Goal: Task Accomplishment & Management: Use online tool/utility

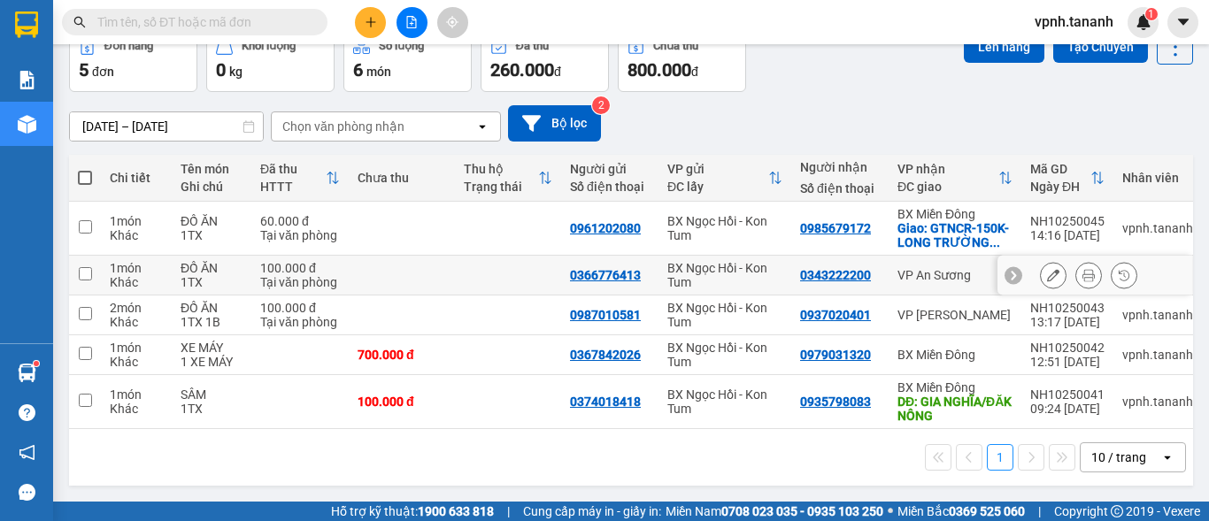
click at [83, 267] on input "checkbox" at bounding box center [85, 273] width 13 height 13
checkbox input "true"
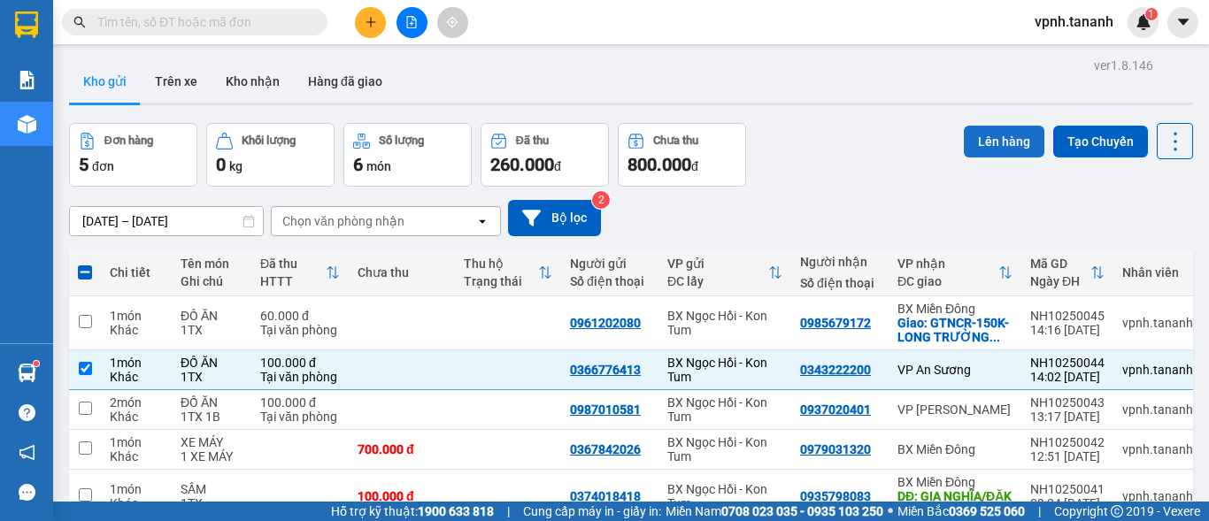
click at [989, 128] on button "Lên hàng" at bounding box center [1004, 142] width 81 height 32
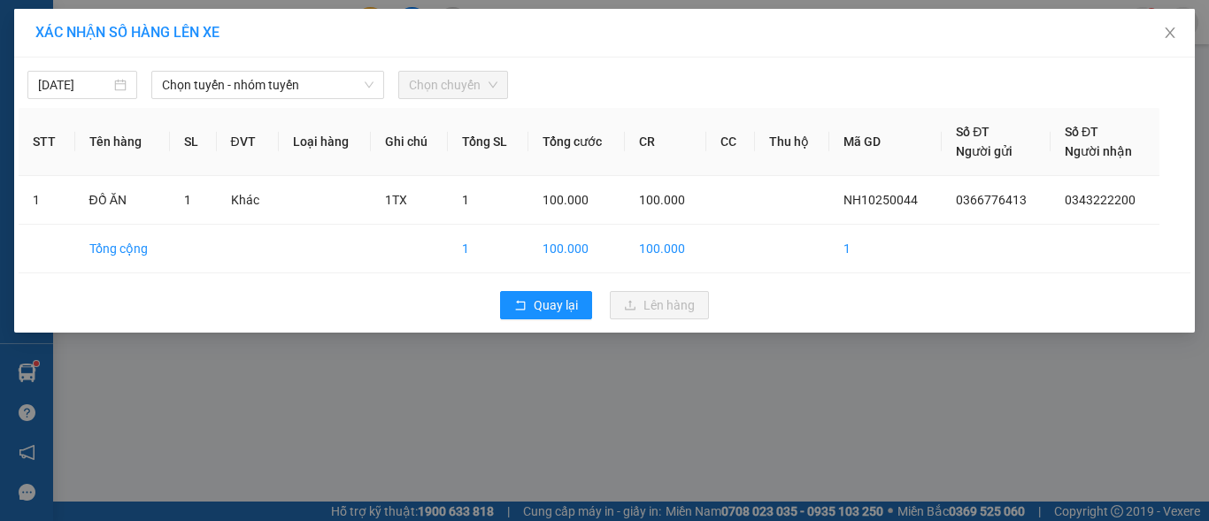
click at [243, 69] on div "[DATE] Chọn tuyến - nhóm tuyến Chọn chuyến" at bounding box center [605, 80] width 1172 height 37
click at [245, 81] on span "Chọn tuyến - nhóm tuyến" at bounding box center [268, 85] width 212 height 27
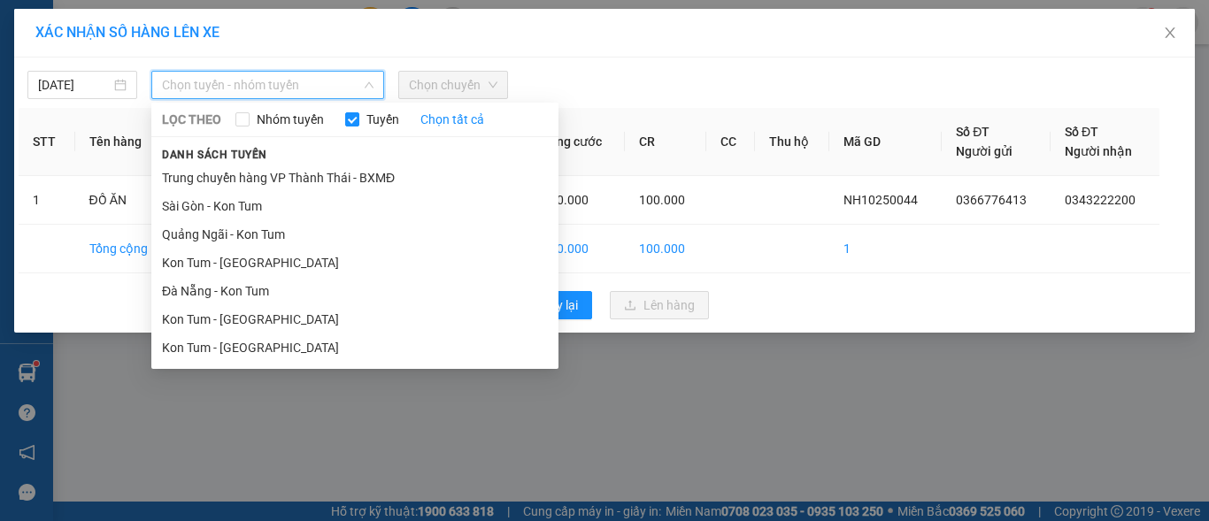
drag, startPoint x: 261, startPoint y: 336, endPoint x: 280, endPoint y: 320, distance: 25.1
click at [261, 337] on li "Kon Tum - [GEOGRAPHIC_DATA]" at bounding box center [354, 348] width 407 height 28
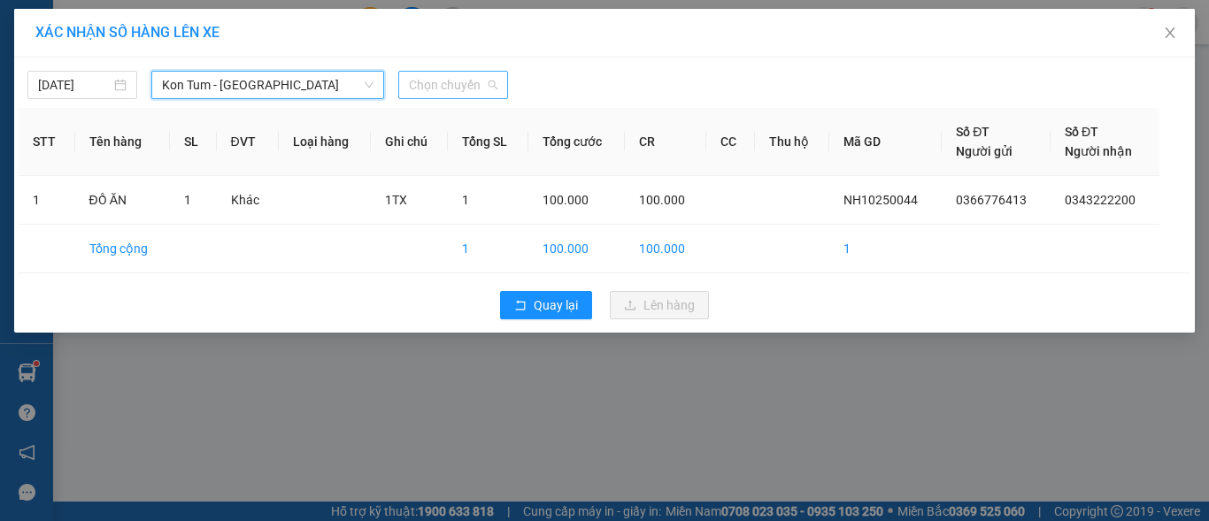
click at [429, 84] on span "Chọn chuyến" at bounding box center [453, 85] width 89 height 27
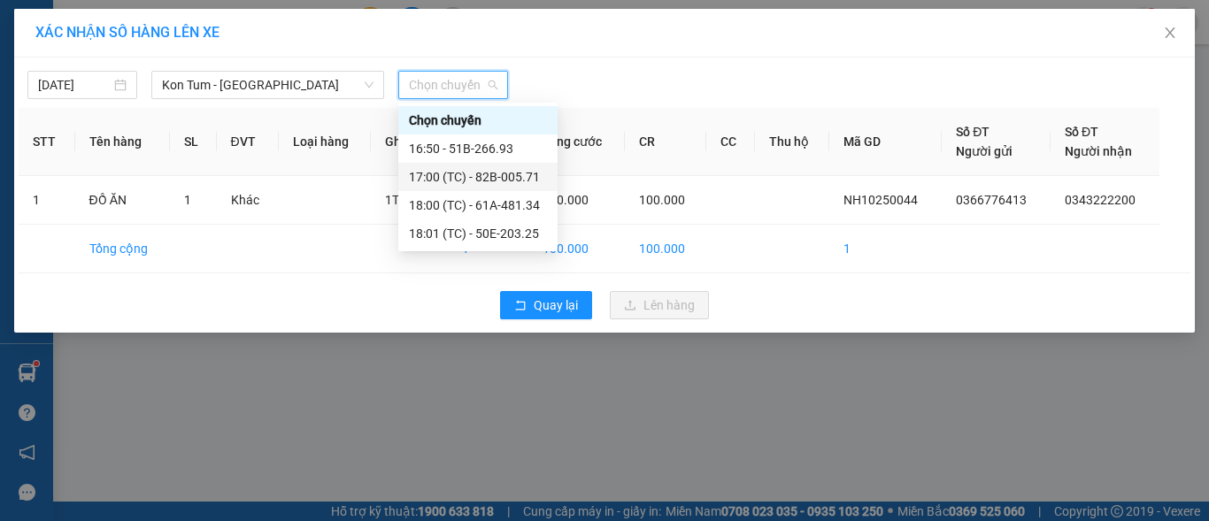
click at [491, 172] on div "17:00 (TC) - 82B-005.71" at bounding box center [478, 176] width 138 height 19
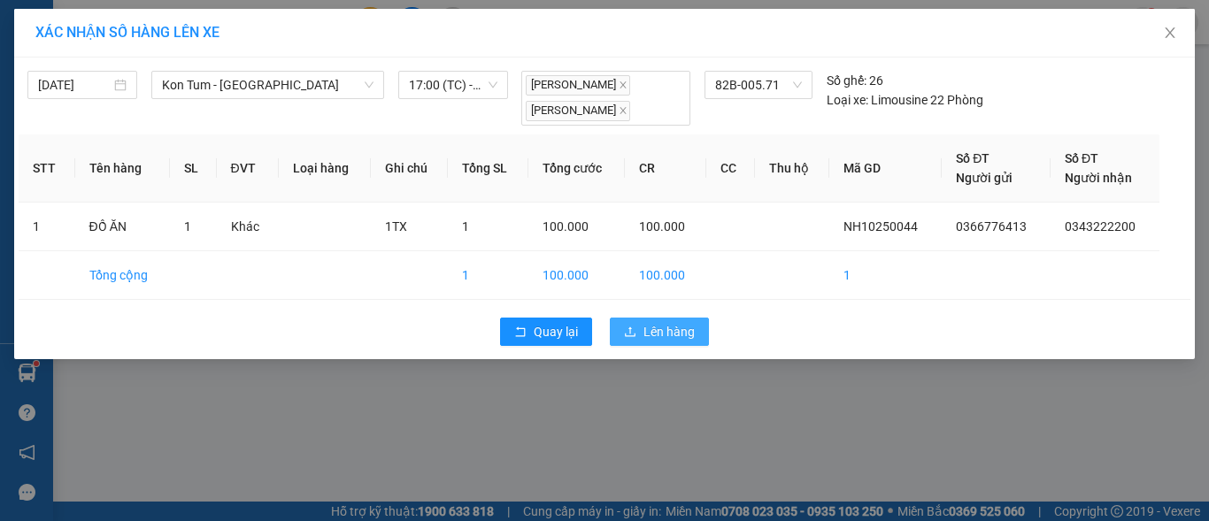
click at [648, 327] on span "Lên hàng" at bounding box center [669, 331] width 51 height 19
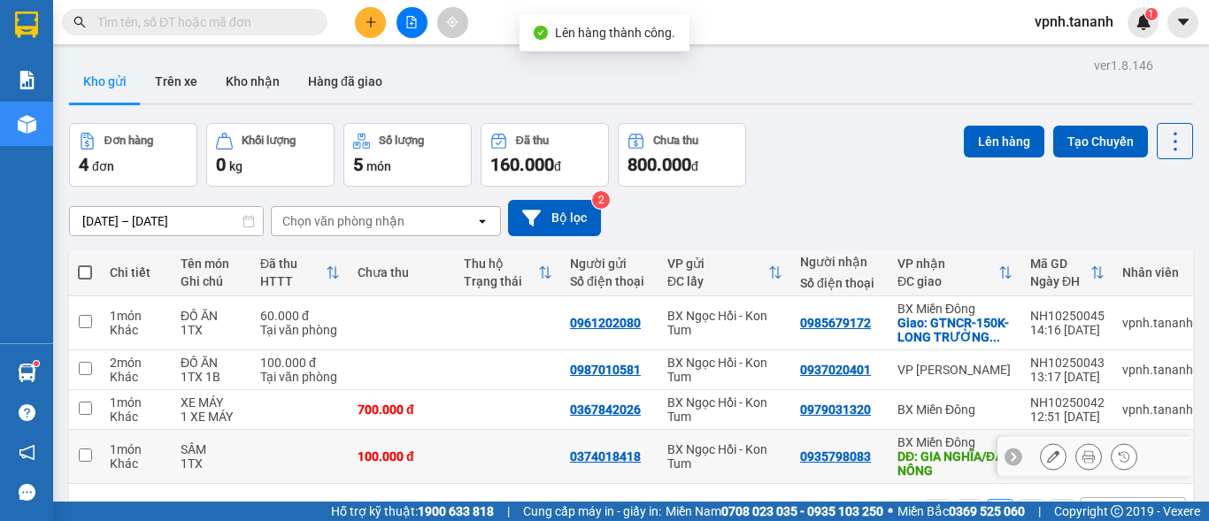
click at [81, 452] on input "checkbox" at bounding box center [85, 455] width 13 height 13
checkbox input "true"
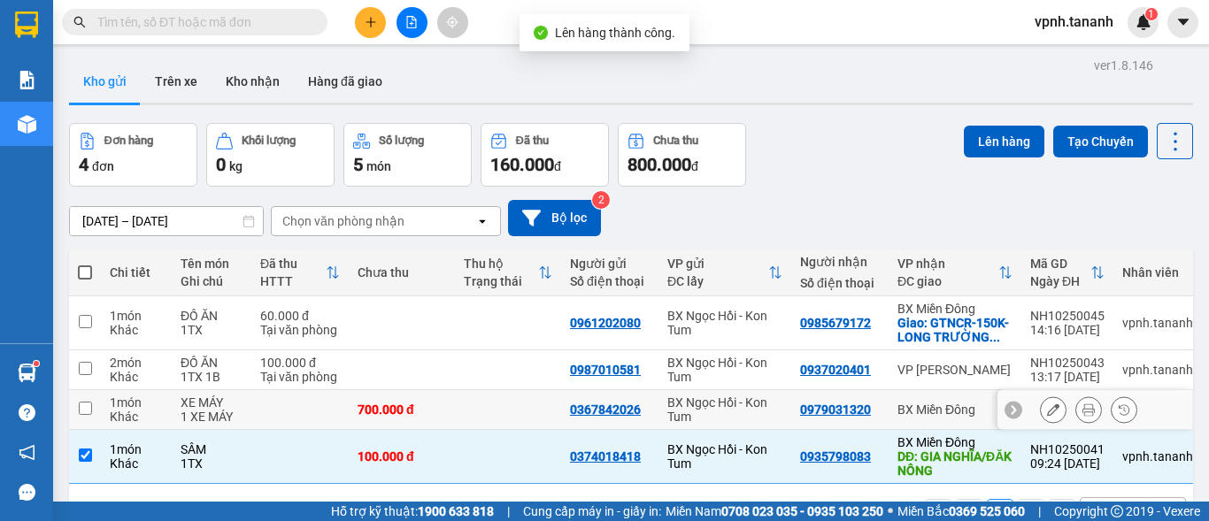
click at [81, 407] on input "checkbox" at bounding box center [85, 408] width 13 height 13
checkbox input "true"
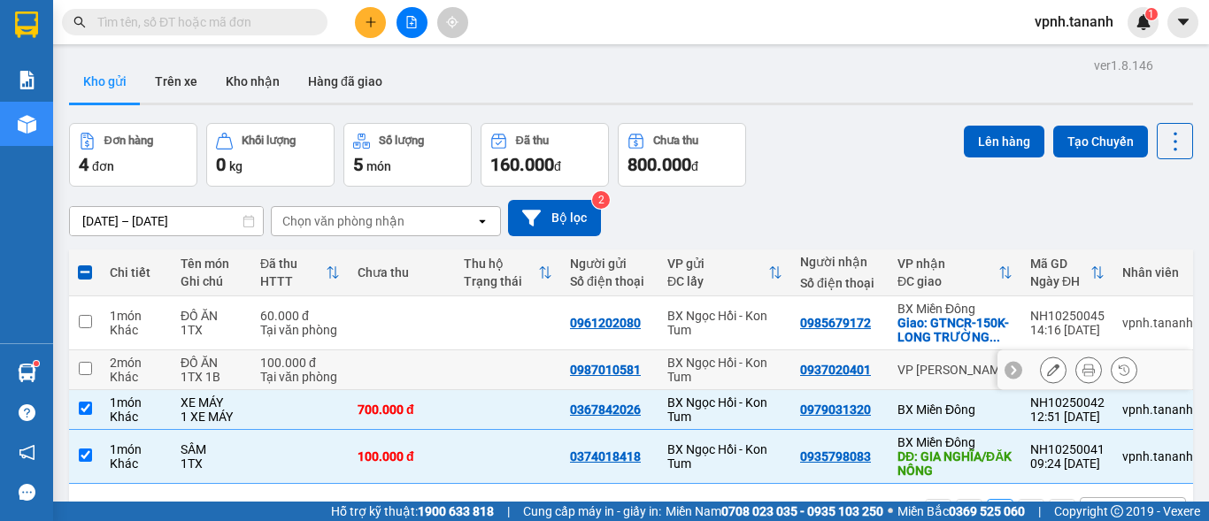
click at [81, 367] on input "checkbox" at bounding box center [85, 368] width 13 height 13
checkbox input "true"
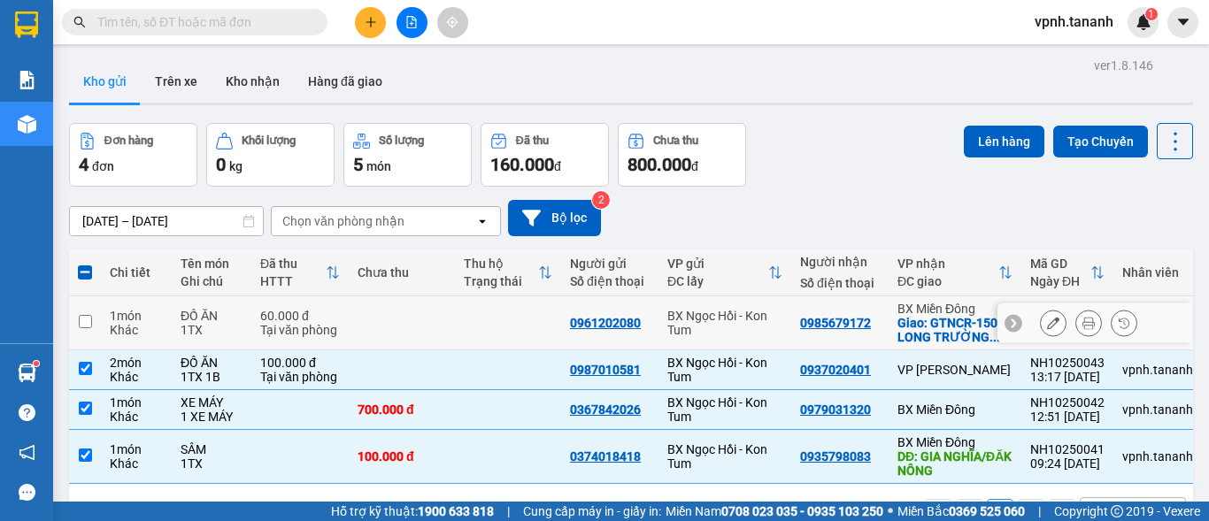
click at [95, 328] on td at bounding box center [85, 324] width 32 height 54
checkbox input "true"
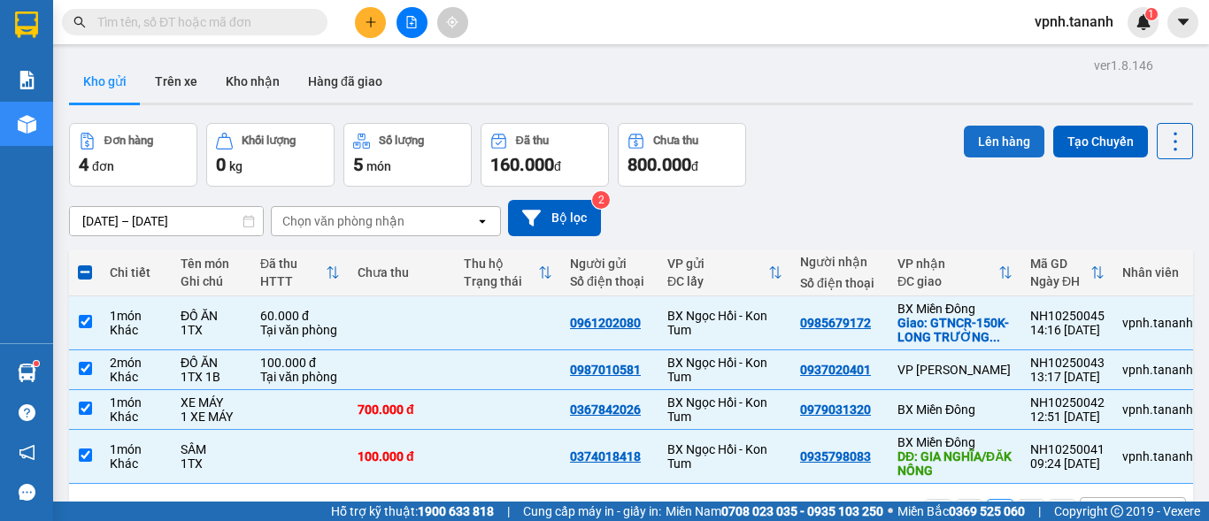
click at [992, 151] on button "Lên hàng" at bounding box center [1004, 142] width 81 height 32
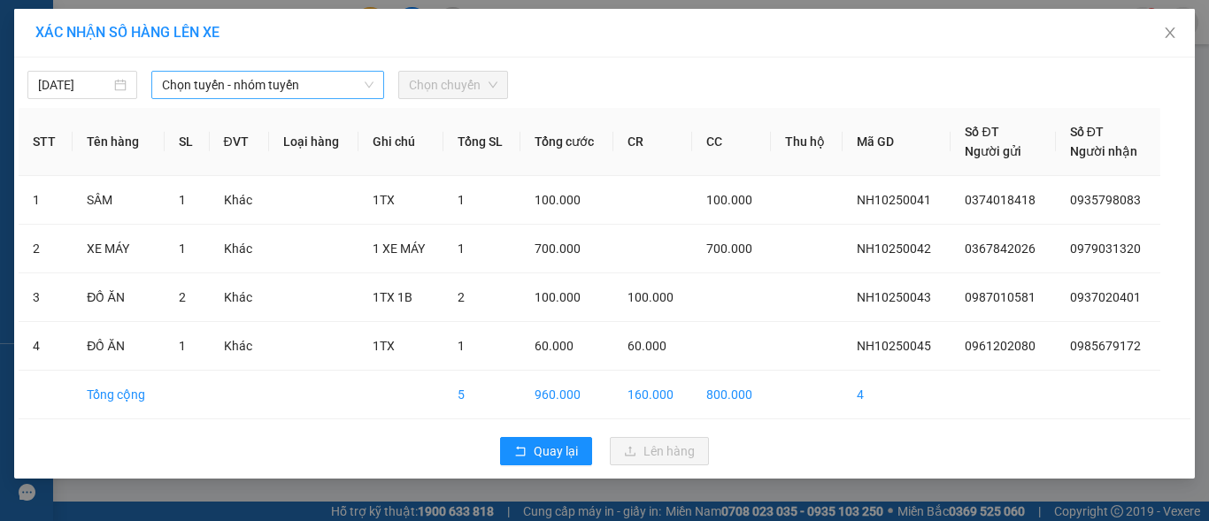
click at [332, 83] on span "Chọn tuyến - nhóm tuyến" at bounding box center [268, 85] width 212 height 27
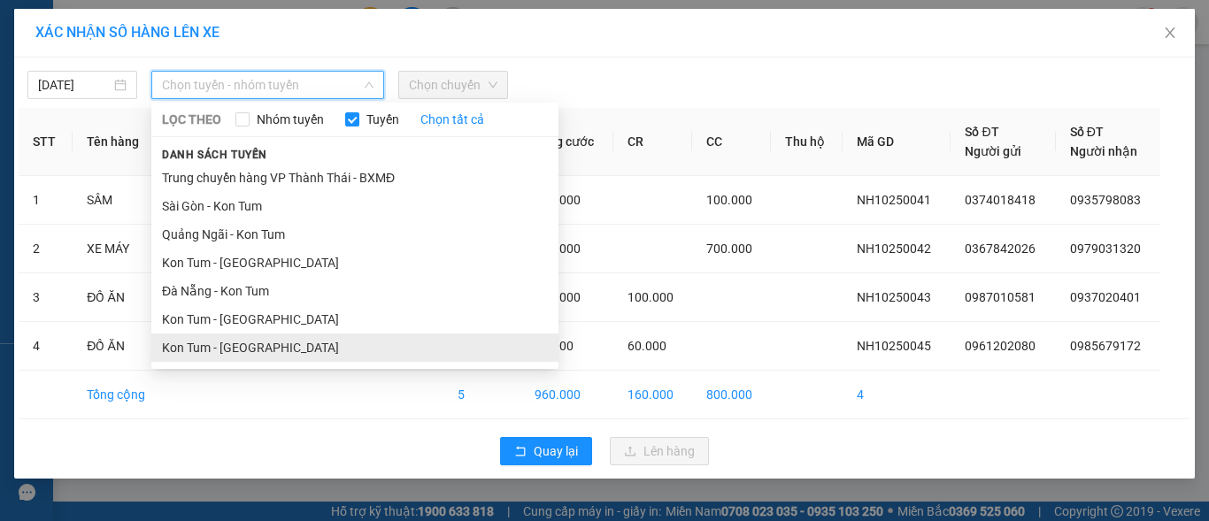
click at [274, 351] on li "Kon Tum - [GEOGRAPHIC_DATA]" at bounding box center [354, 348] width 407 height 28
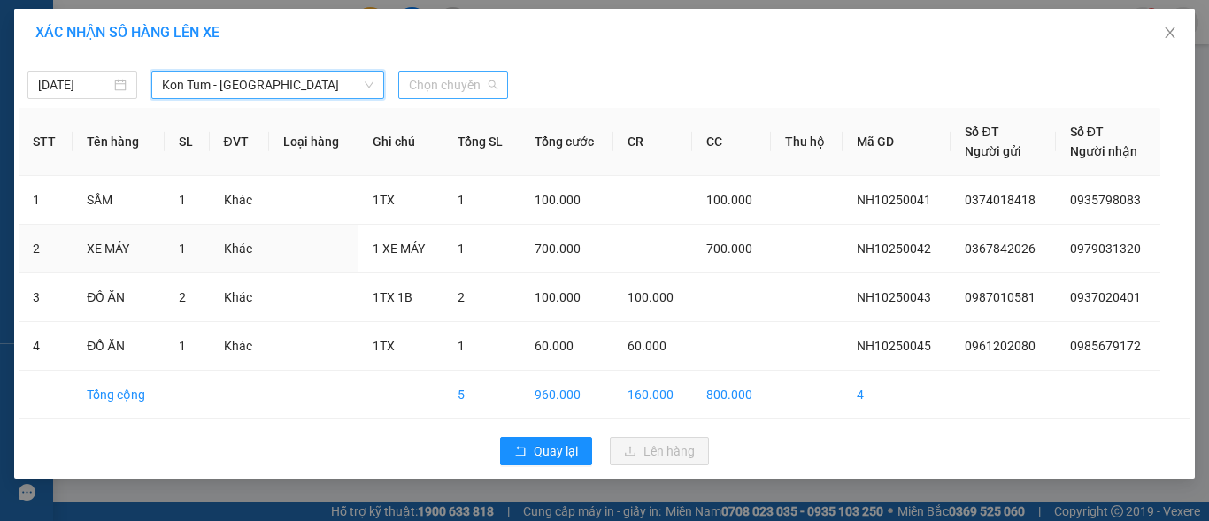
click at [444, 75] on span "Chọn chuyến" at bounding box center [453, 85] width 89 height 27
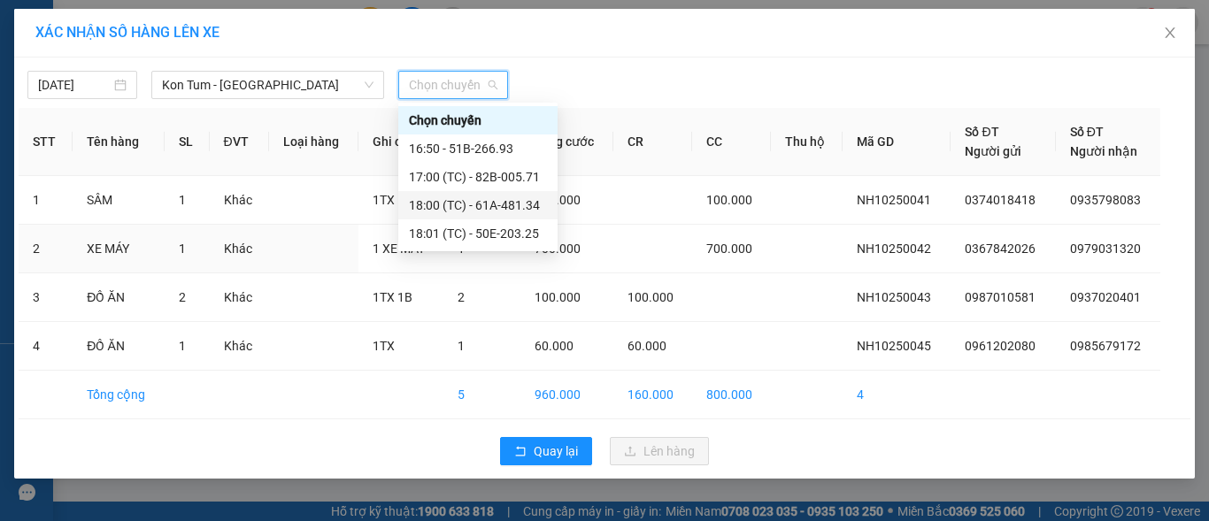
click at [512, 204] on div "18:00 (TC) - 61A-481.34" at bounding box center [478, 205] width 138 height 19
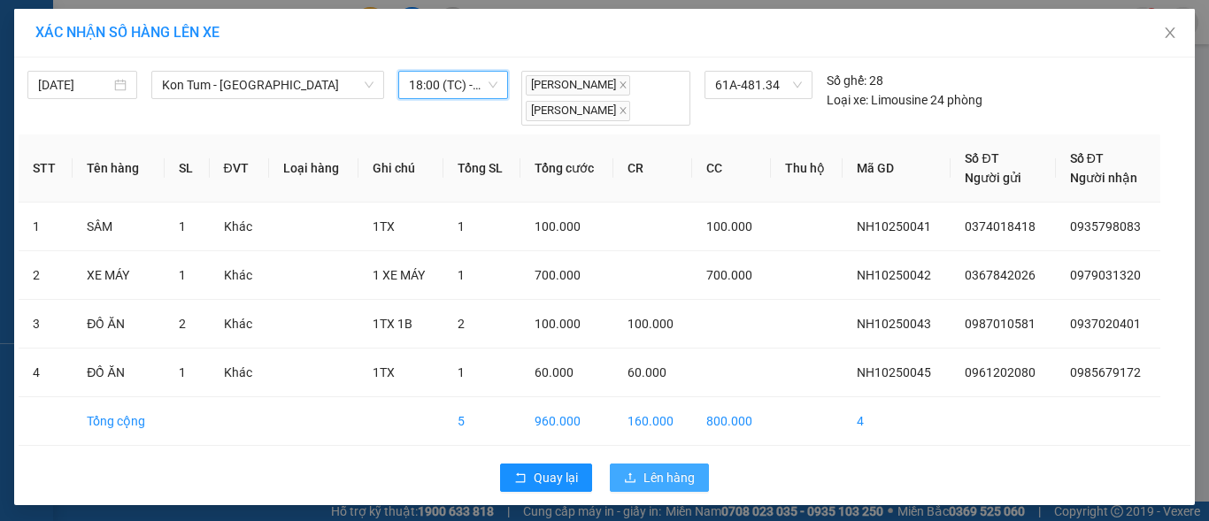
click at [660, 475] on span "Lên hàng" at bounding box center [669, 477] width 51 height 19
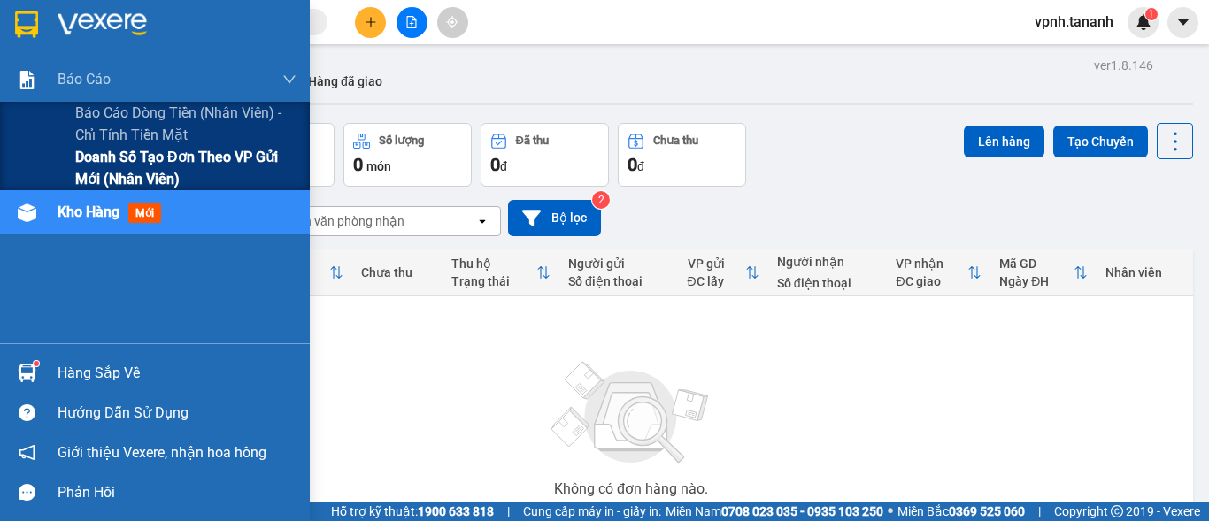
click at [87, 155] on span "Doanh số tạo đơn theo VP gửi mới (nhân viên)" at bounding box center [185, 168] width 221 height 44
